Goal: Complete application form: Complete application form

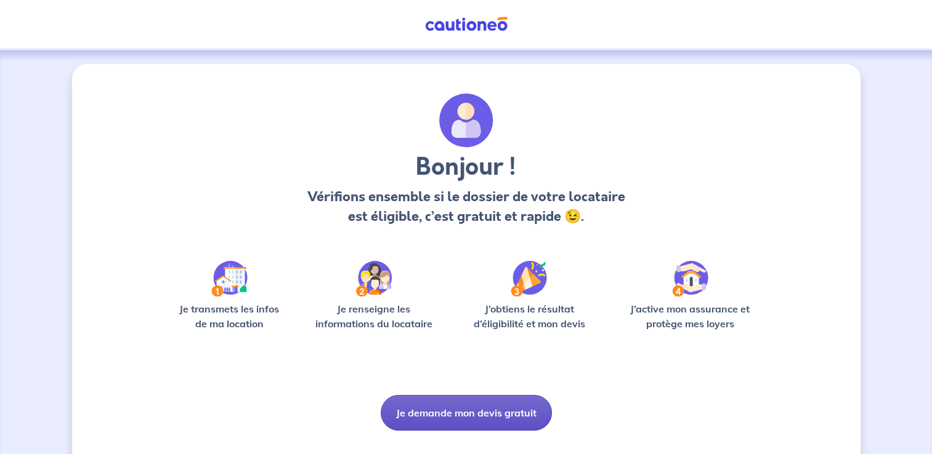
click at [462, 415] on button "Je demande mon devis gratuit" at bounding box center [466, 413] width 171 height 36
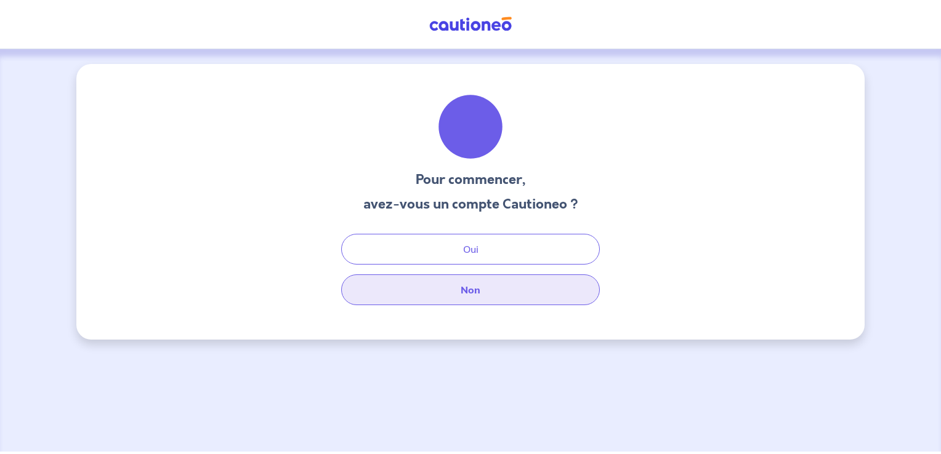
drag, startPoint x: 480, startPoint y: 283, endPoint x: 480, endPoint y: 292, distance: 8.6
click at [480, 284] on button "Non" at bounding box center [470, 290] width 259 height 31
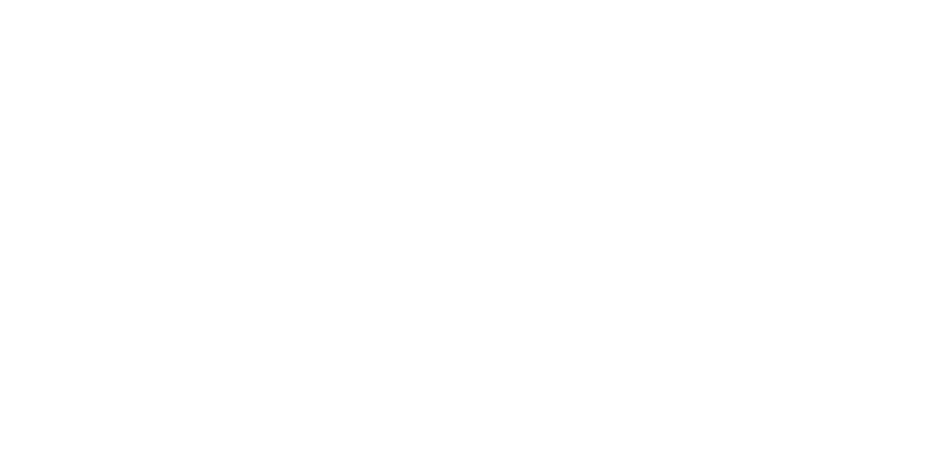
select select "FR"
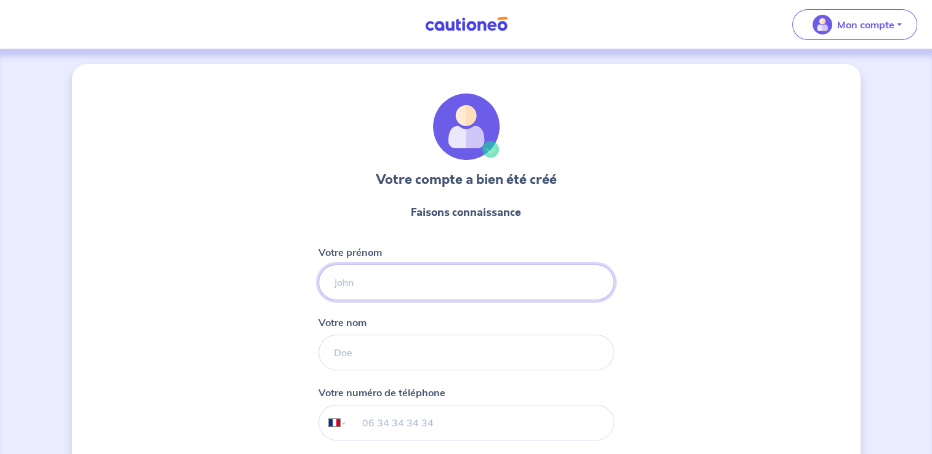
click at [362, 284] on input "Votre prénom" at bounding box center [466, 283] width 296 height 36
type input "[PERSON_NAME]"
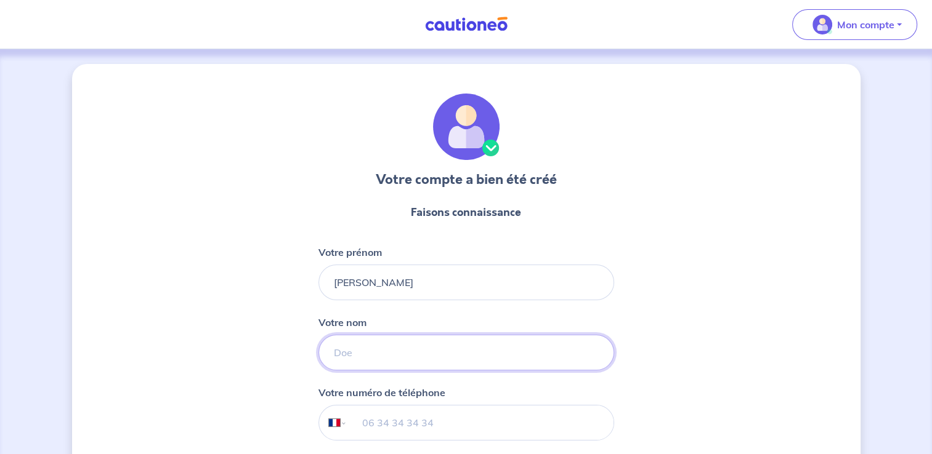
type input "Heslouin"
type input "[PHONE_NUMBER]"
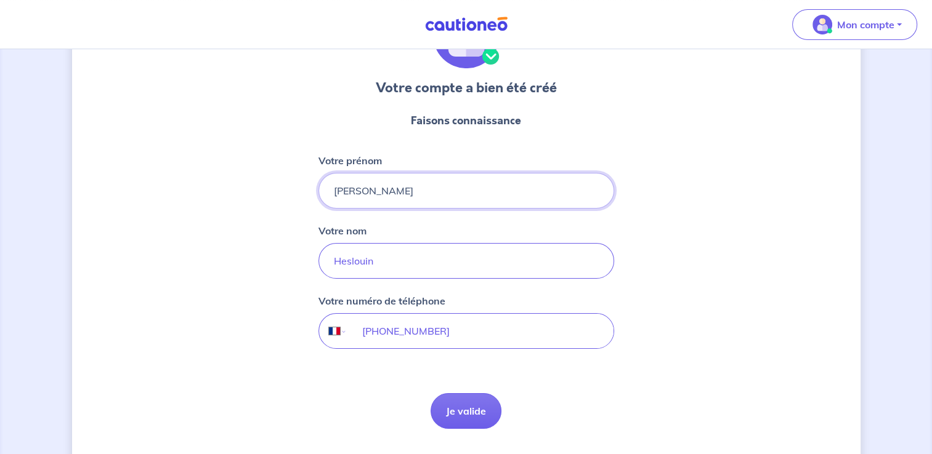
scroll to position [123, 0]
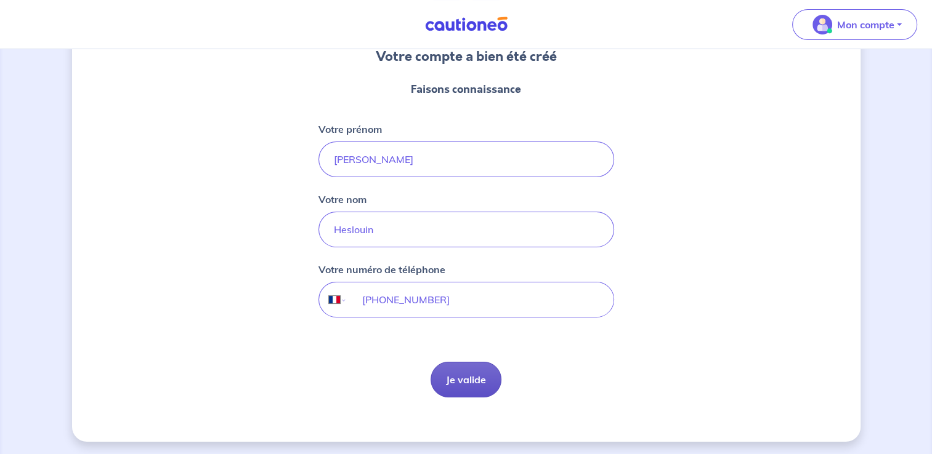
click at [482, 374] on button "Je valide" at bounding box center [465, 380] width 71 height 36
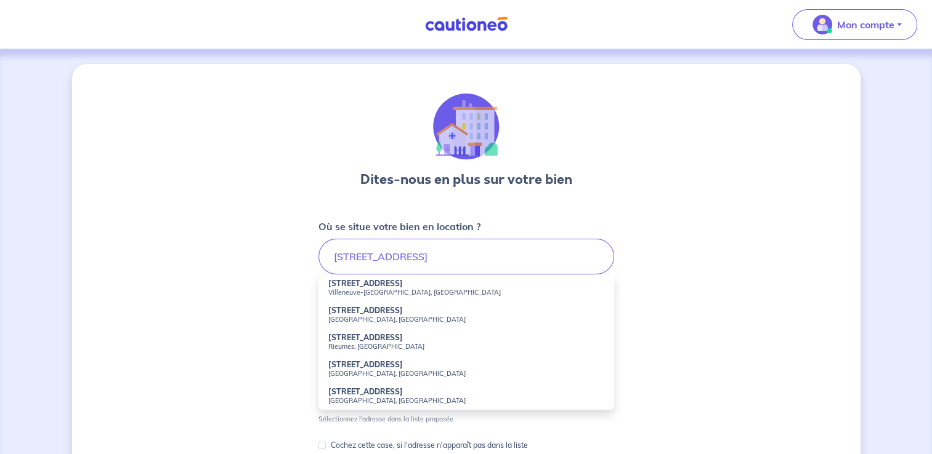
click at [369, 286] on strong "[STREET_ADDRESS]" at bounding box center [365, 283] width 75 height 9
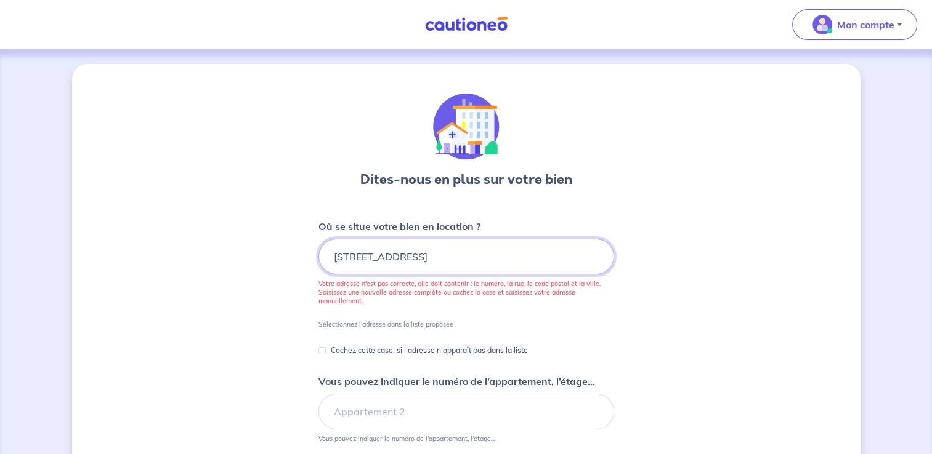
click at [465, 256] on input "[STREET_ADDRESS]" at bounding box center [466, 257] width 296 height 36
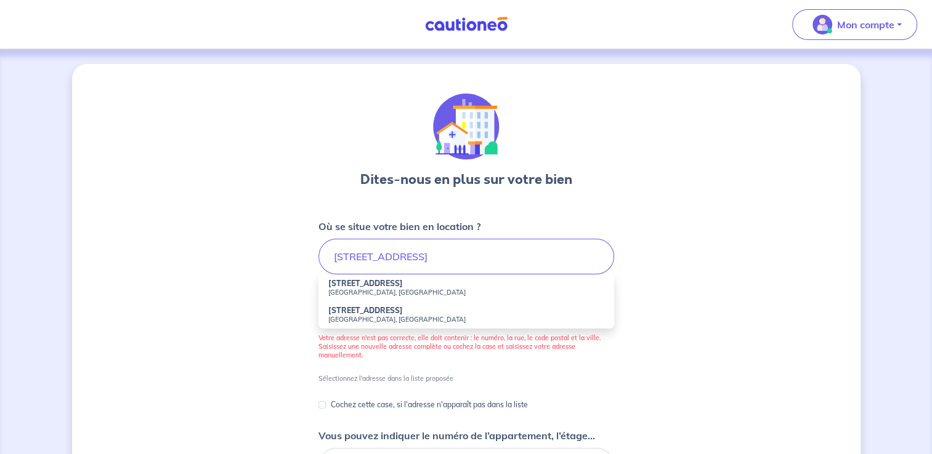
click at [384, 289] on li "[STREET_ADDRESS]" at bounding box center [466, 288] width 296 height 27
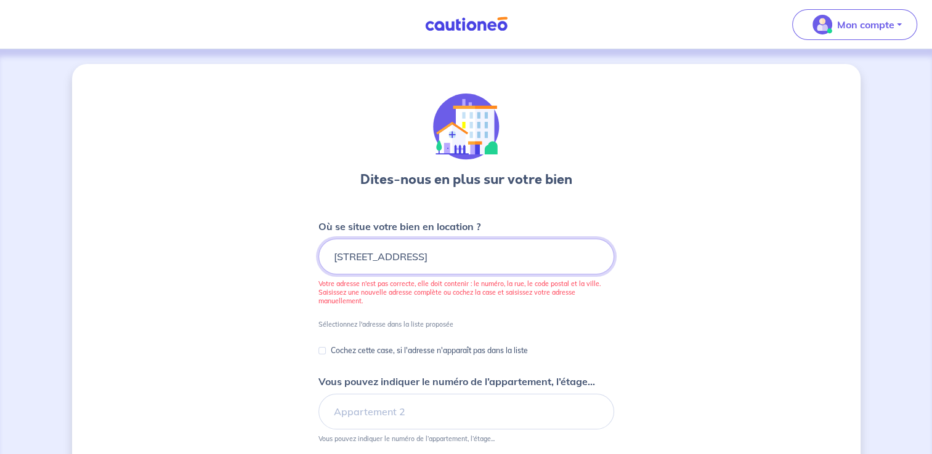
click at [591, 257] on input "[STREET_ADDRESS]" at bounding box center [466, 257] width 296 height 36
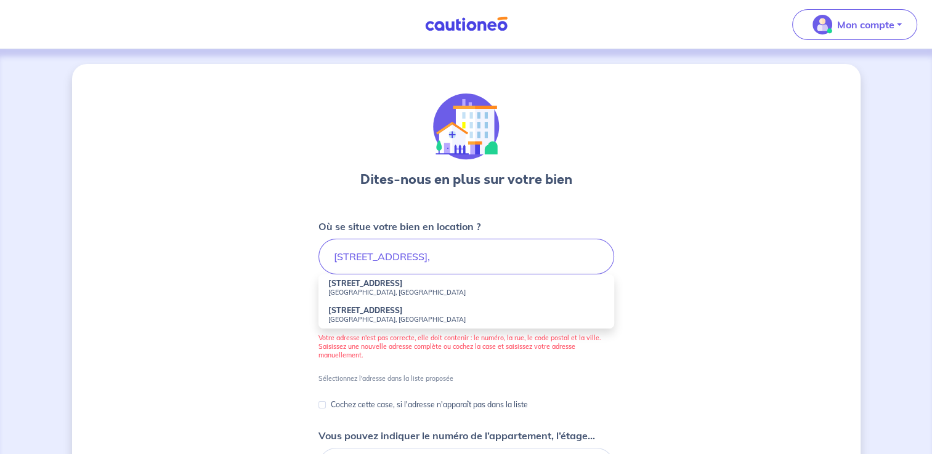
click at [377, 291] on small "[GEOGRAPHIC_DATA], [GEOGRAPHIC_DATA]" at bounding box center [466, 292] width 276 height 9
type input "[STREET_ADDRESS]"
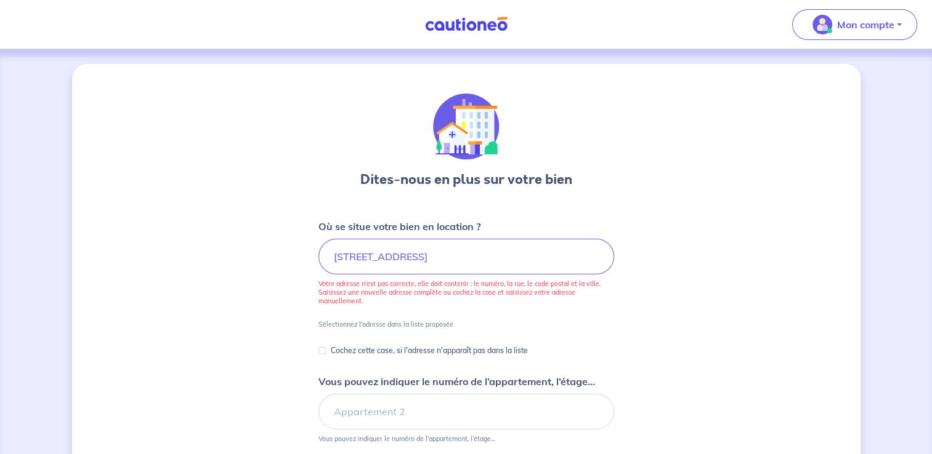
click at [698, 289] on div "Dites-nous en plus sur votre bien Où se situe votre bien en location ? [STREET_…" at bounding box center [466, 407] width 788 height 686
click at [324, 355] on div "Cochez cette case, si l'adresse n'apparaît pas dans la liste" at bounding box center [422, 351] width 209 height 15
click at [323, 352] on input "Cochez cette case, si l'adresse n'apparaît pas dans la liste" at bounding box center [321, 350] width 7 height 7
checkbox input "true"
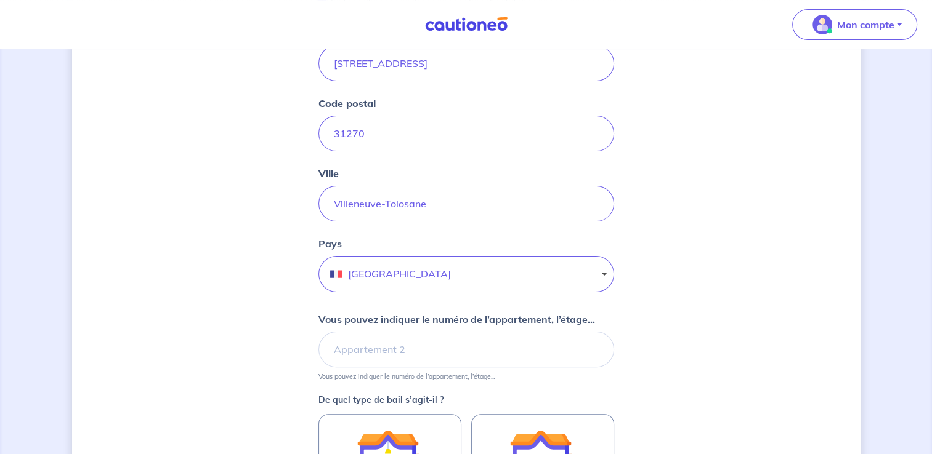
scroll to position [246, 0]
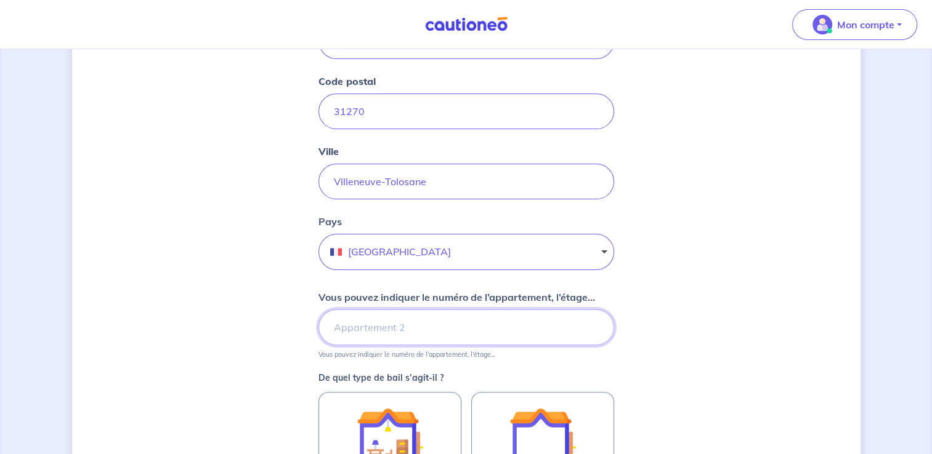
click at [400, 328] on input "Vous pouvez indiquer le numéro de l’appartement, l’étage..." at bounding box center [466, 328] width 296 height 36
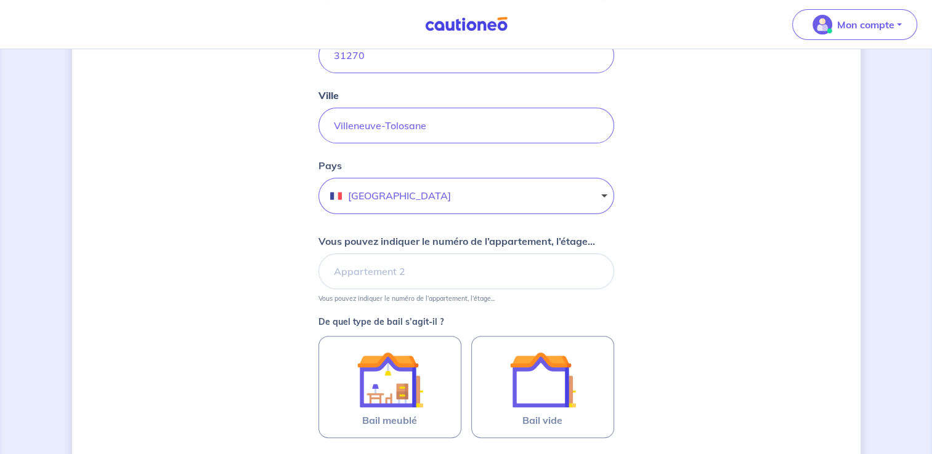
scroll to position [308, 0]
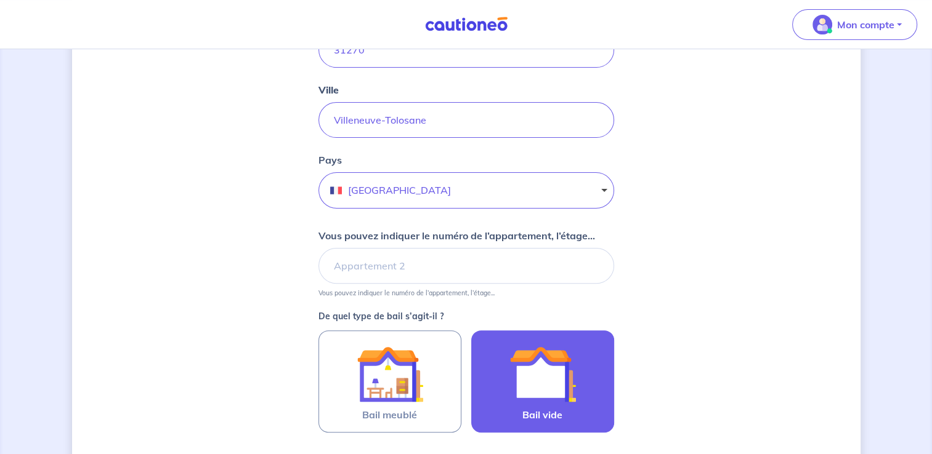
click at [531, 384] on img at bounding box center [542, 374] width 67 height 67
click at [0, 0] on input "Bail vide" at bounding box center [0, 0] width 0 height 0
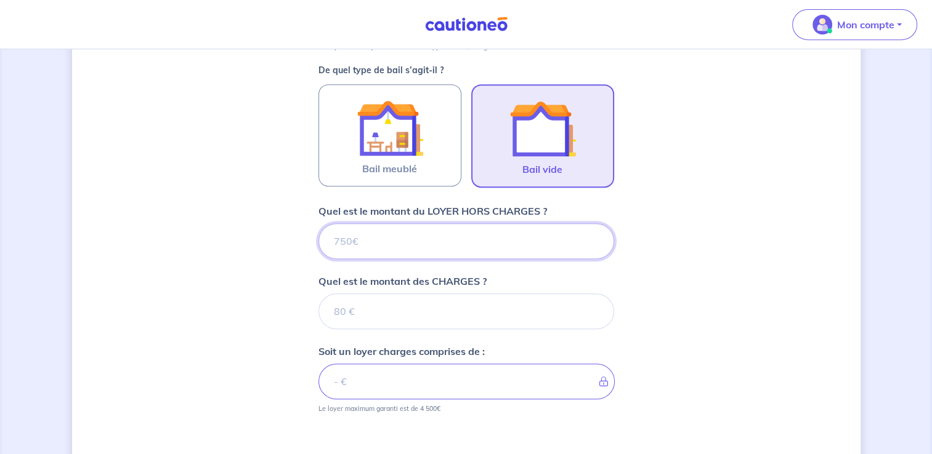
scroll to position [567, 0]
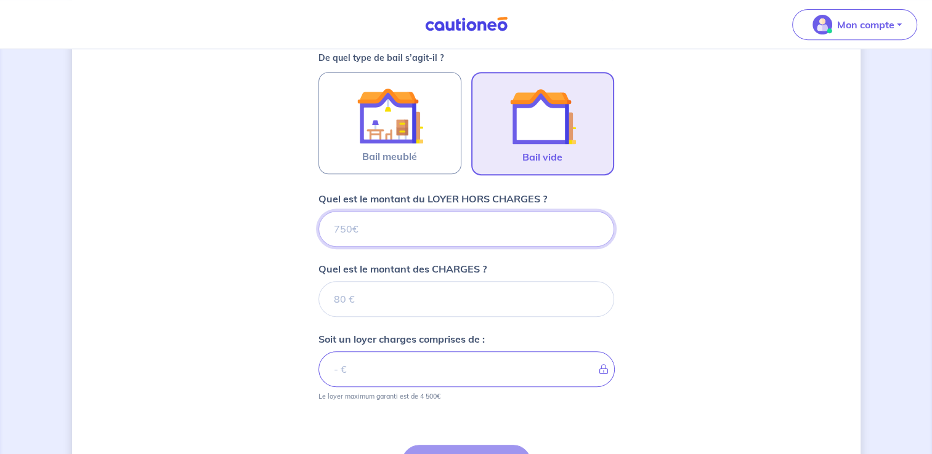
click at [443, 233] on input "Quel est le montant du LOYER HORS CHARGES ?" at bounding box center [466, 229] width 296 height 36
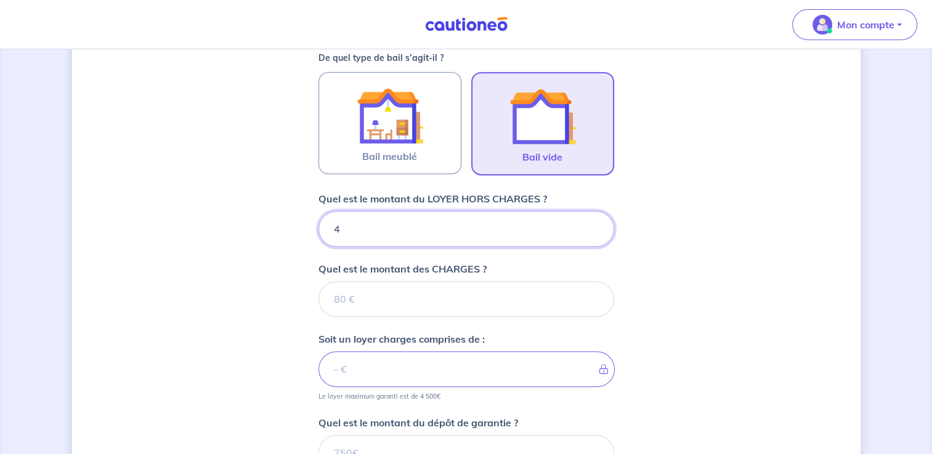
type input "49"
type input "490"
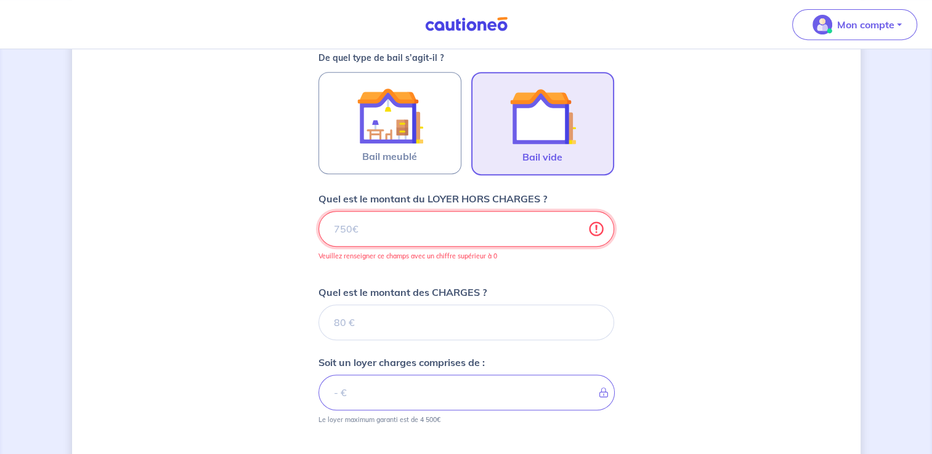
type input "490.3"
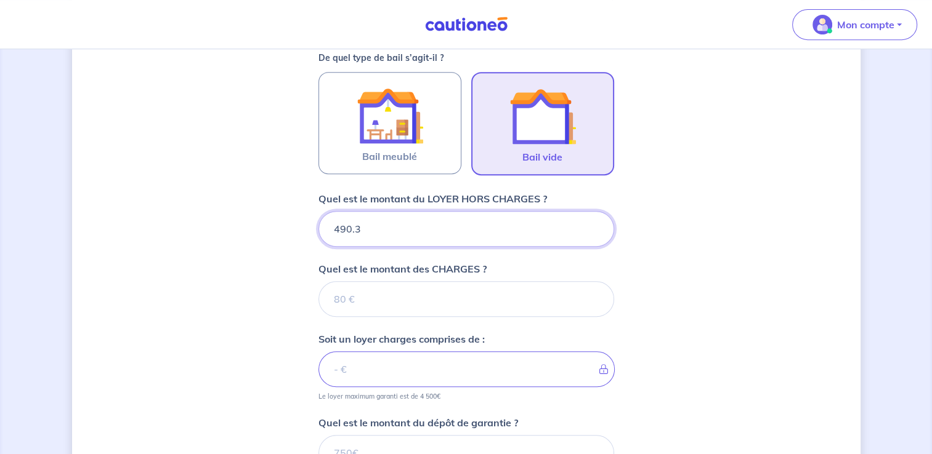
type input "490.37"
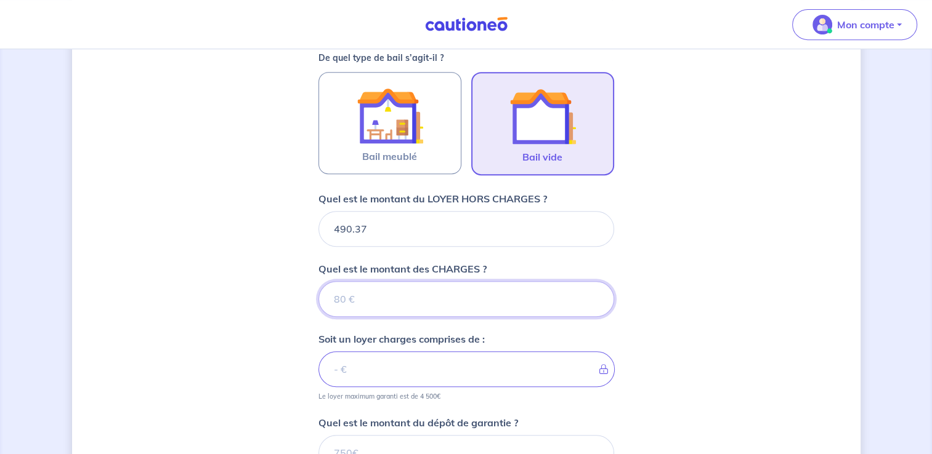
click at [453, 291] on input "Quel est le montant des CHARGES ?" at bounding box center [466, 299] width 296 height 36
type input "55"
type input "545.37"
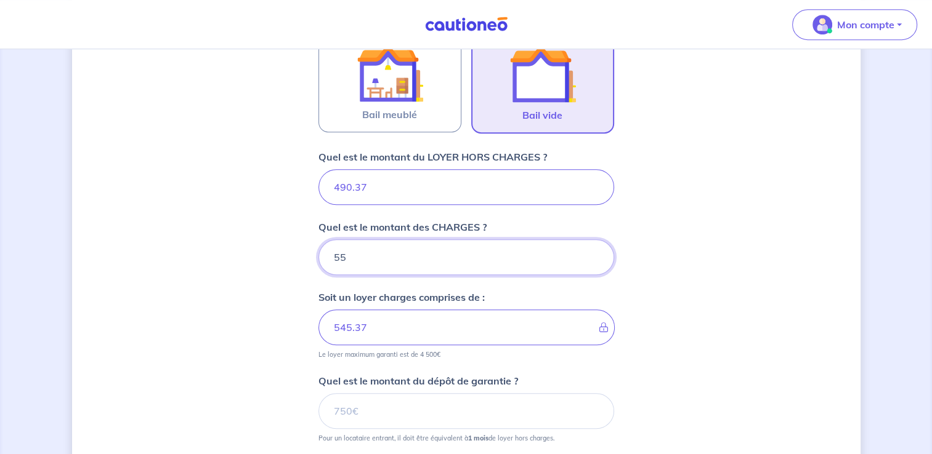
scroll to position [628, 0]
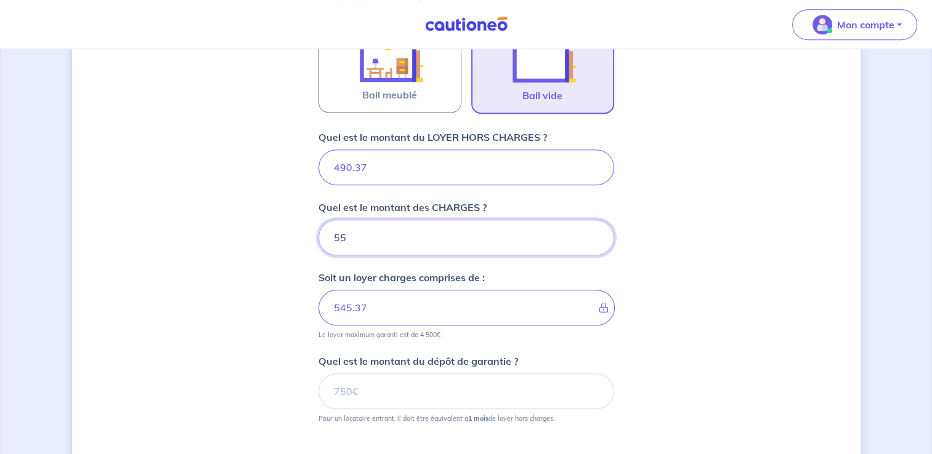
type input "55"
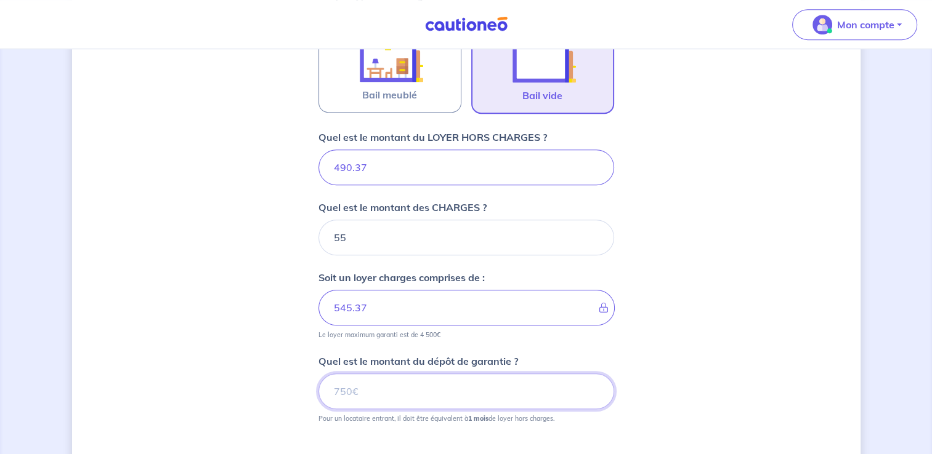
click at [431, 396] on input "Quel est le montant du dépôt de garantie ?" at bounding box center [466, 392] width 296 height 36
type input "485"
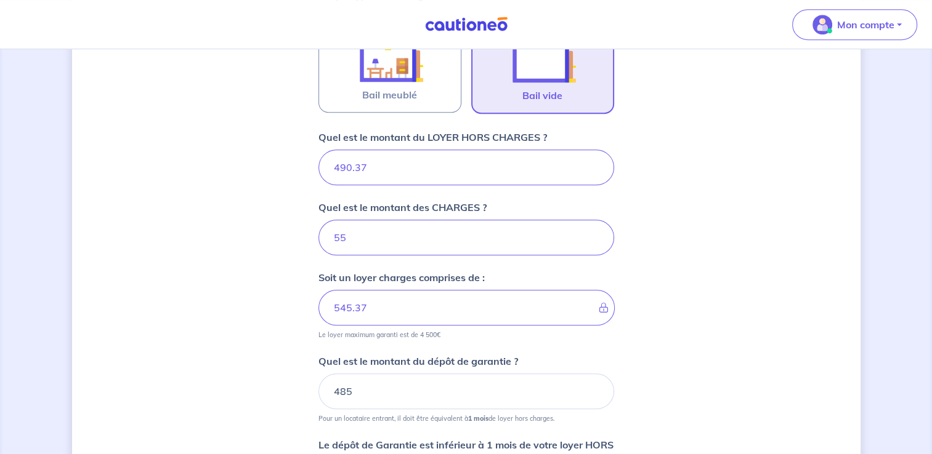
click at [675, 344] on div "Dites-nous en plus sur votre bien Cochez cette case, si l'adresse n'apparaît pa…" at bounding box center [466, 62] width 788 height 1252
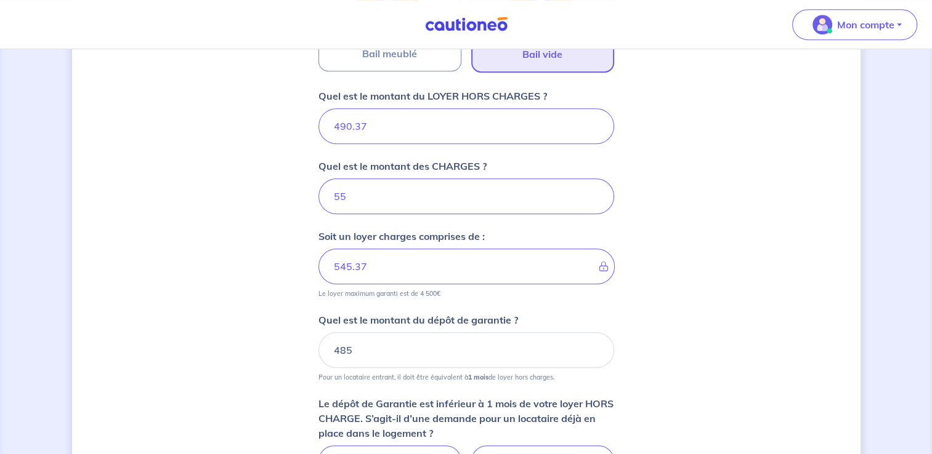
scroll to position [751, 0]
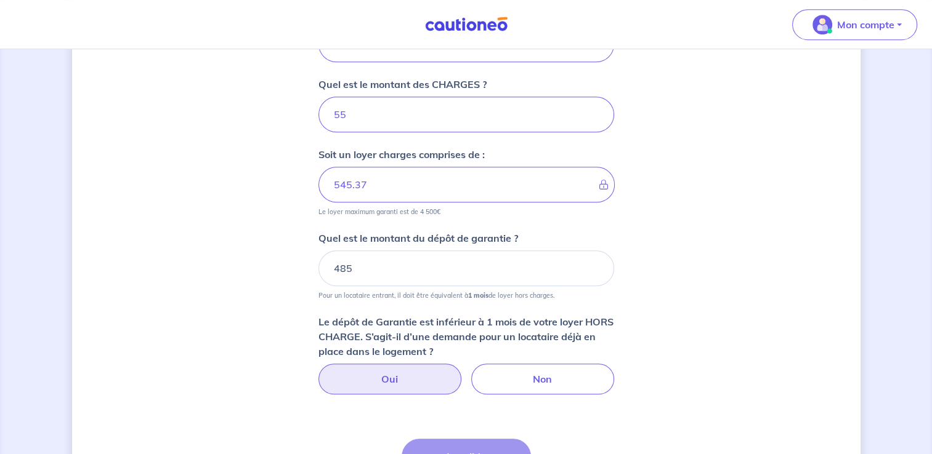
click at [378, 381] on label "Oui" at bounding box center [389, 379] width 143 height 31
click at [462, 372] on input "Oui" at bounding box center [466, 368] width 8 height 8
radio input "true"
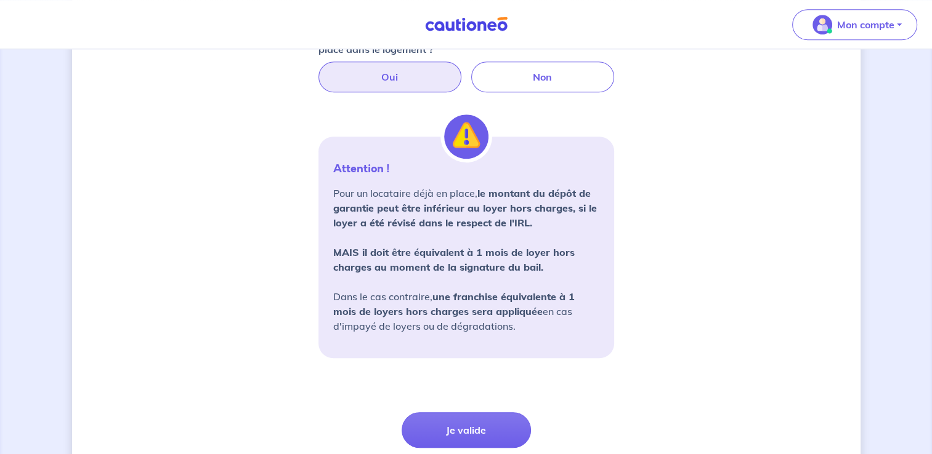
scroll to position [1059, 0]
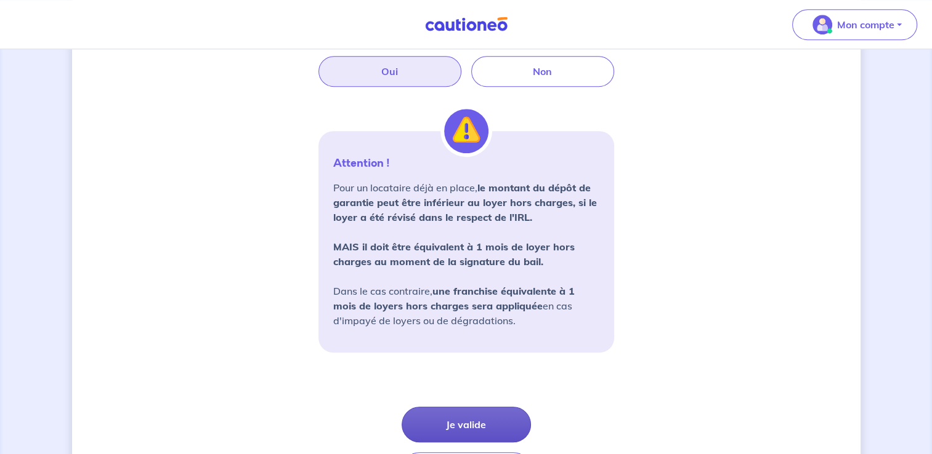
click at [463, 422] on button "Je valide" at bounding box center [466, 425] width 129 height 36
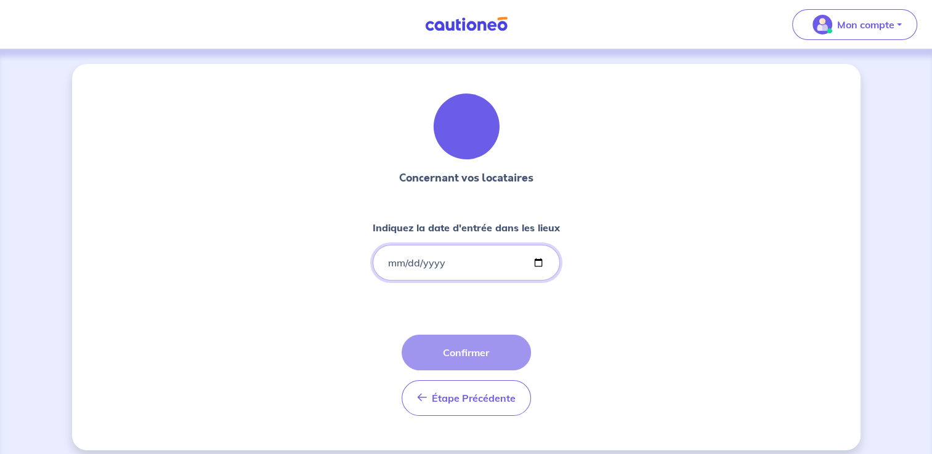
click at [390, 263] on input "Indiquez la date d'entrée dans les lieux" at bounding box center [466, 263] width 187 height 36
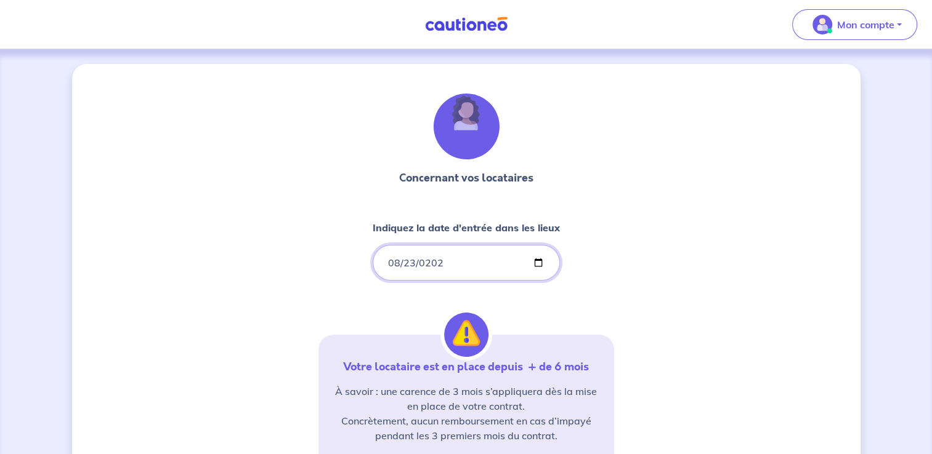
type input "[DATE]"
click at [806, 293] on div "Concernant vos locataires Indiquez la date d'entrée dans les lieux [DATE] Votre…" at bounding box center [466, 375] width 788 height 623
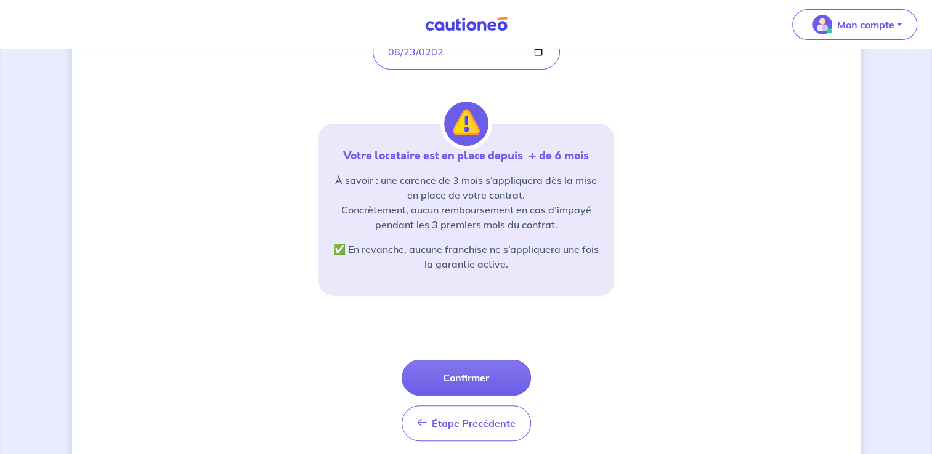
scroll to position [246, 0]
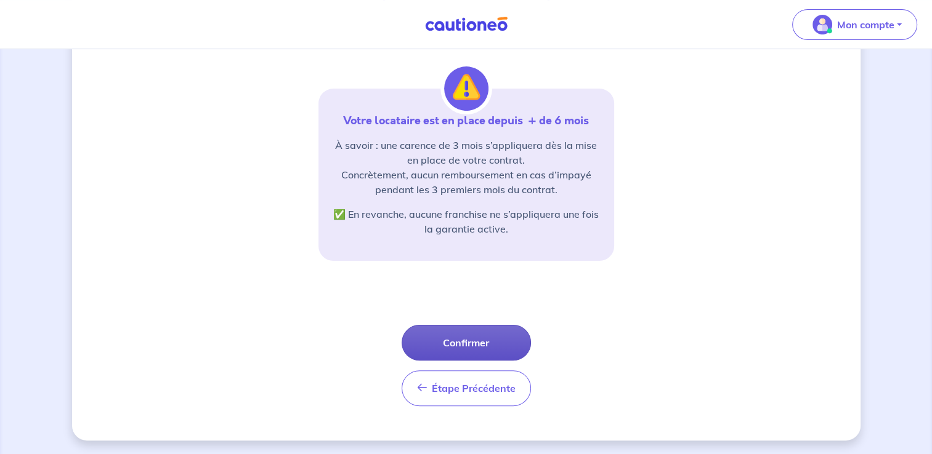
click at [459, 343] on button "Confirmer" at bounding box center [466, 343] width 129 height 36
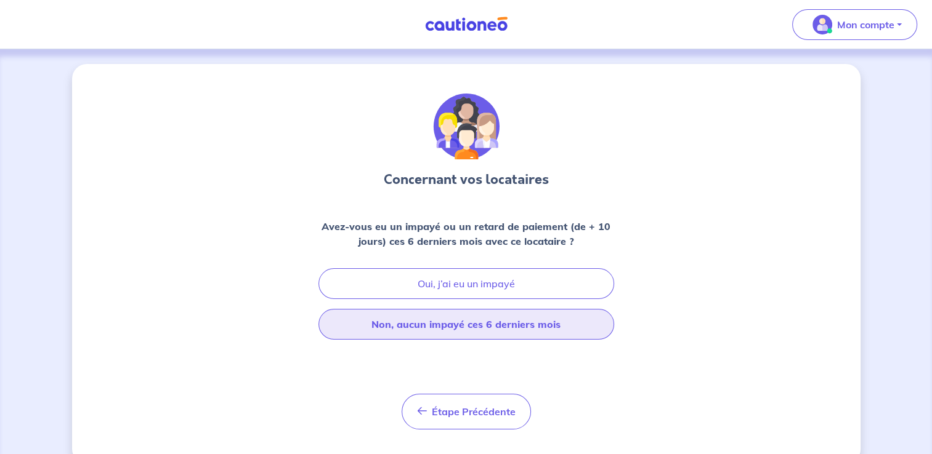
click at [448, 330] on button "Non, aucun impayé ces 6 derniers mois" at bounding box center [466, 324] width 296 height 31
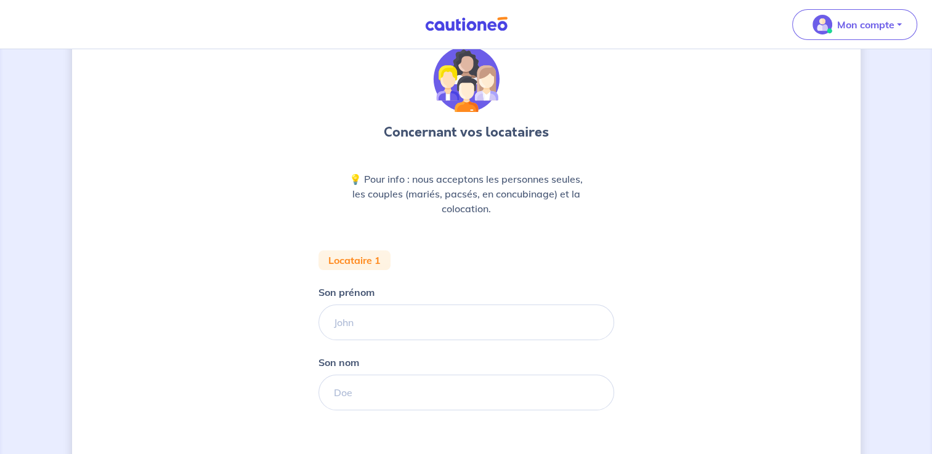
scroll to position [62, 0]
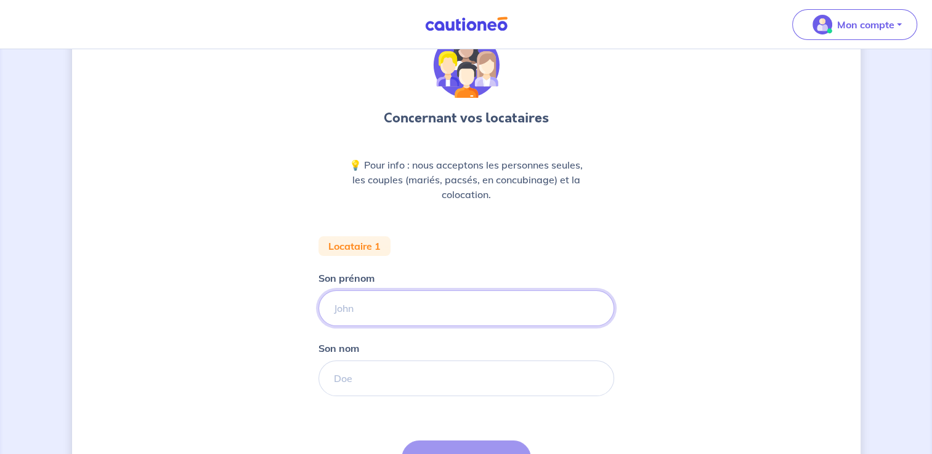
click at [408, 308] on input "Son prénom" at bounding box center [466, 309] width 296 height 36
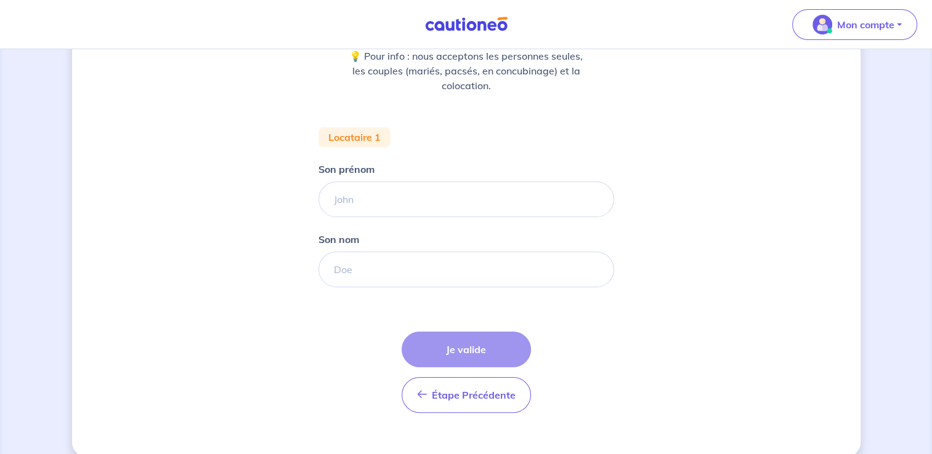
scroll to position [185, 0]
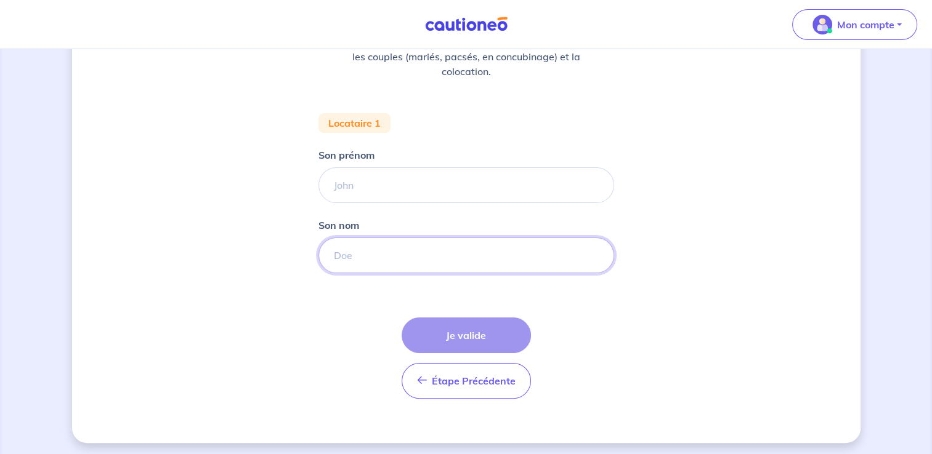
click at [401, 260] on input "Son nom" at bounding box center [466, 256] width 296 height 36
type input "[PERSON_NAME]"
click at [485, 338] on div "Étape Précédente Précédent Je valide Je valide" at bounding box center [466, 358] width 129 height 81
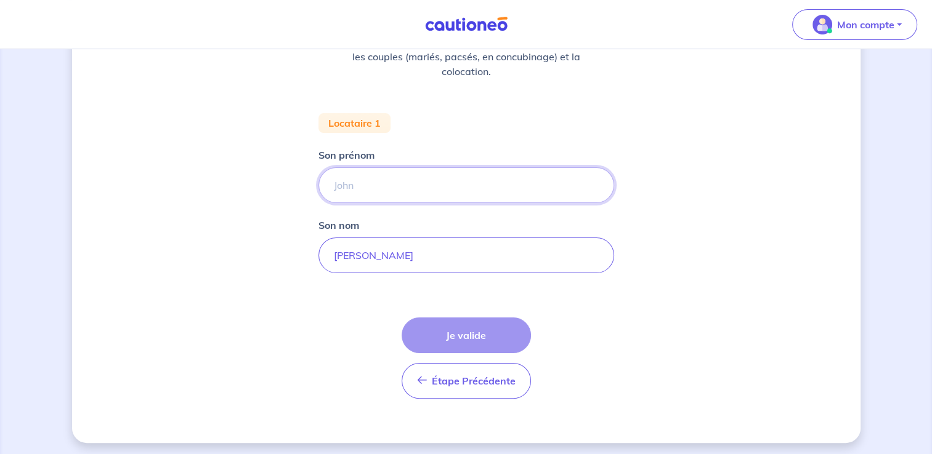
click at [378, 184] on input "Son prénom" at bounding box center [466, 186] width 296 height 36
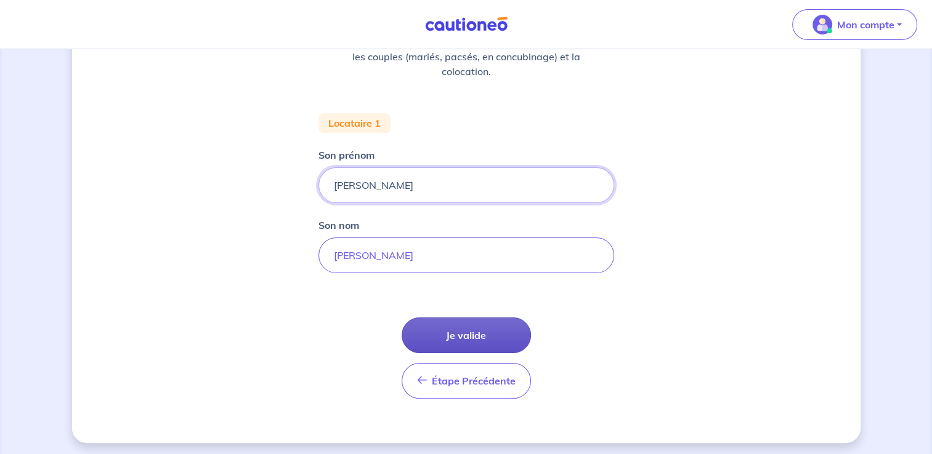
type input "[PERSON_NAME]"
click at [467, 331] on button "Je valide" at bounding box center [466, 336] width 129 height 36
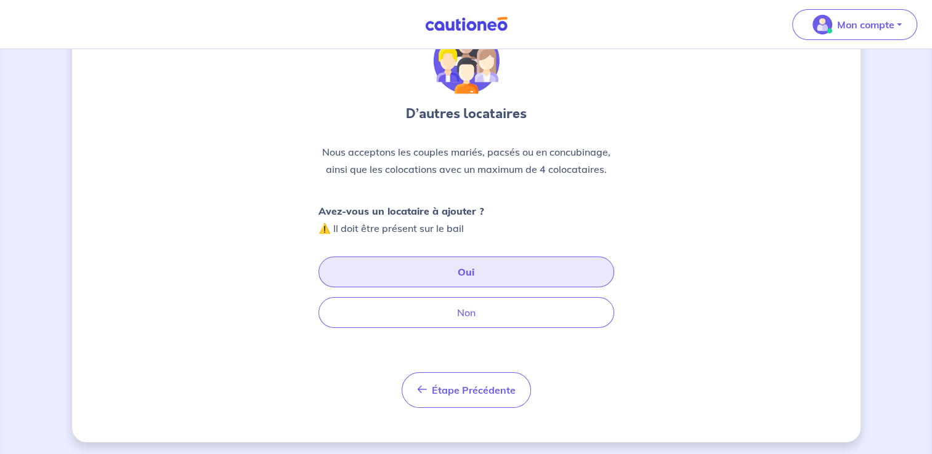
scroll to position [68, 0]
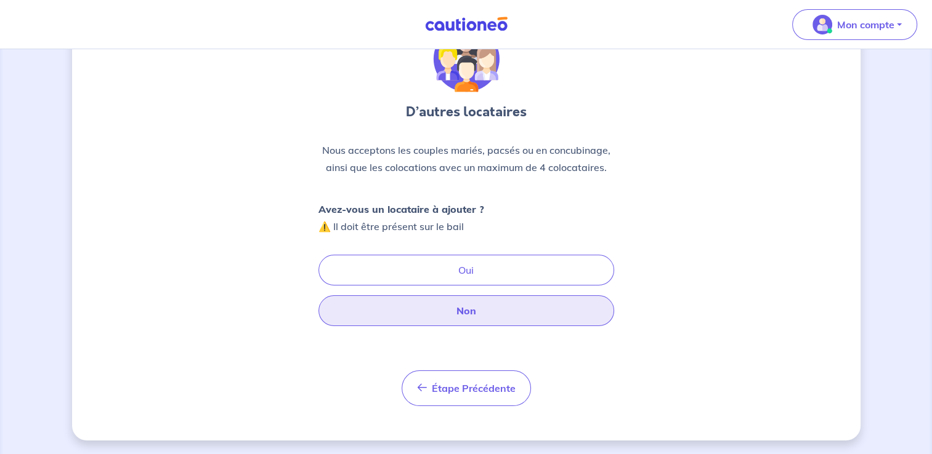
click at [455, 309] on button "Non" at bounding box center [466, 311] width 296 height 31
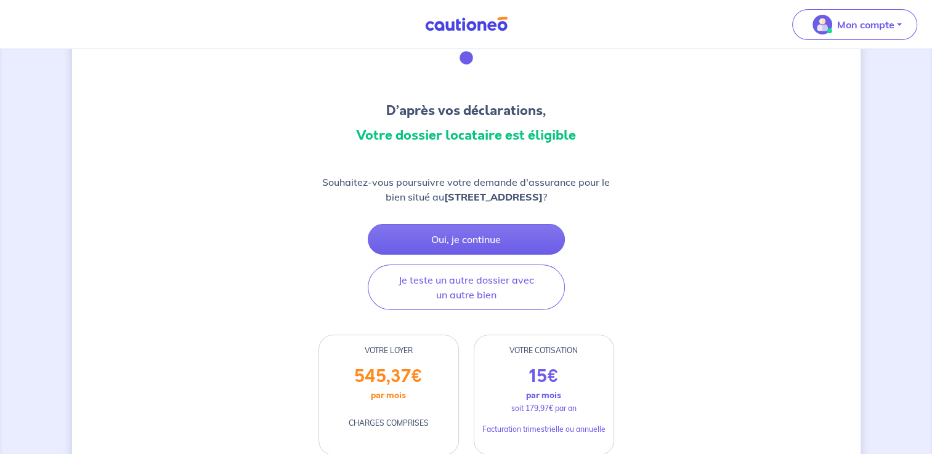
scroll to position [65, 0]
